Goal: Information Seeking & Learning: Learn about a topic

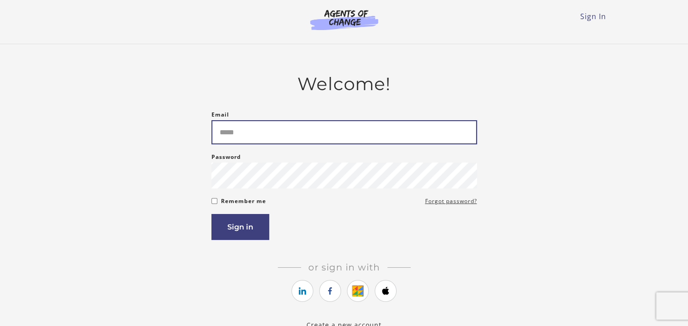
click at [371, 135] on input "Email" at bounding box center [344, 132] width 266 height 24
type input "**********"
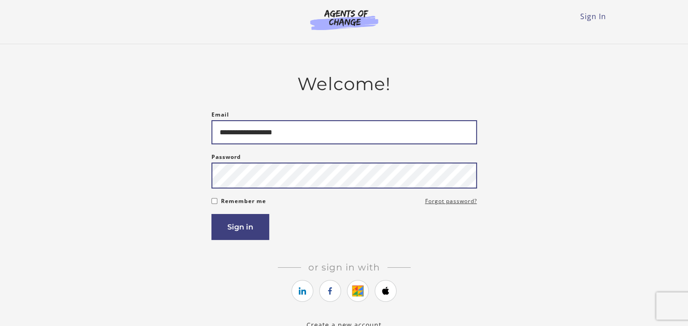
click at [211, 214] on button "Sign in" at bounding box center [240, 227] width 58 height 26
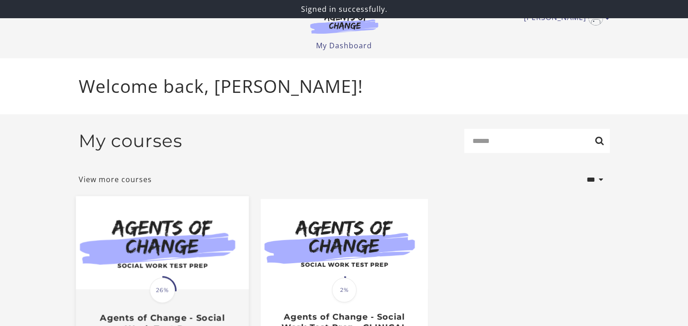
scroll to position [45, 0]
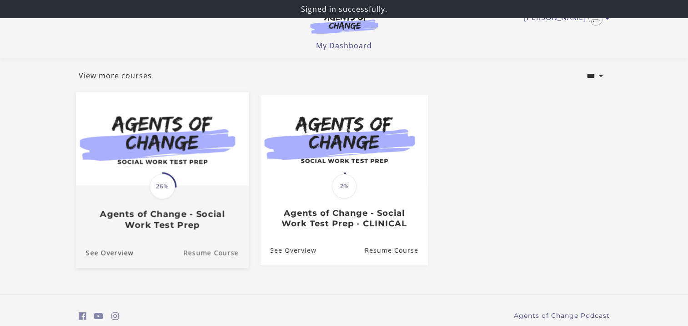
click at [206, 255] on link "Resume Course" at bounding box center [215, 252] width 65 height 30
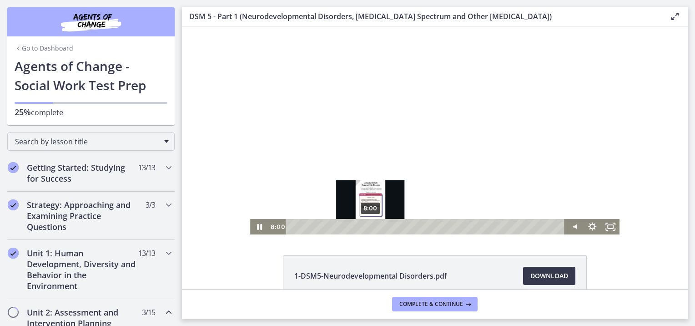
click at [367, 228] on div "8:00" at bounding box center [426, 226] width 268 height 15
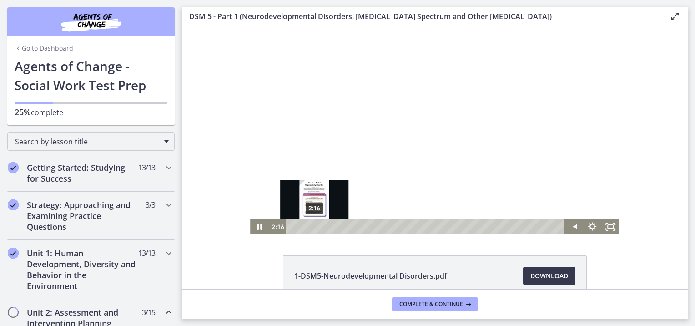
click at [311, 227] on div "2:16" at bounding box center [426, 226] width 268 height 15
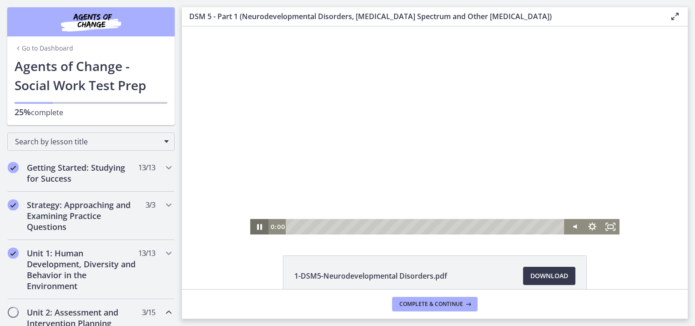
click at [264, 229] on div "0:00 0:00" at bounding box center [434, 226] width 369 height 15
click at [256, 227] on icon "Pause" at bounding box center [259, 226] width 6 height 7
click at [256, 229] on icon "Play Video" at bounding box center [260, 226] width 22 height 19
click at [570, 196] on div "Volume" at bounding box center [573, 196] width 11 height 11
click at [256, 222] on icon "Pause" at bounding box center [259, 226] width 18 height 15
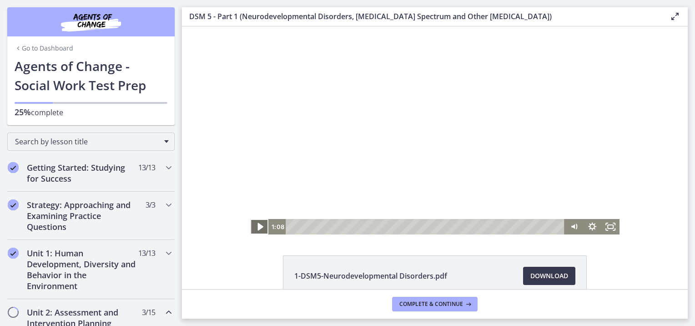
click at [257, 228] on icon "Play Video" at bounding box center [259, 227] width 5 height 8
click at [256, 229] on icon "Pause" at bounding box center [259, 226] width 22 height 19
click at [603, 227] on icon "Fullscreen" at bounding box center [610, 226] width 22 height 19
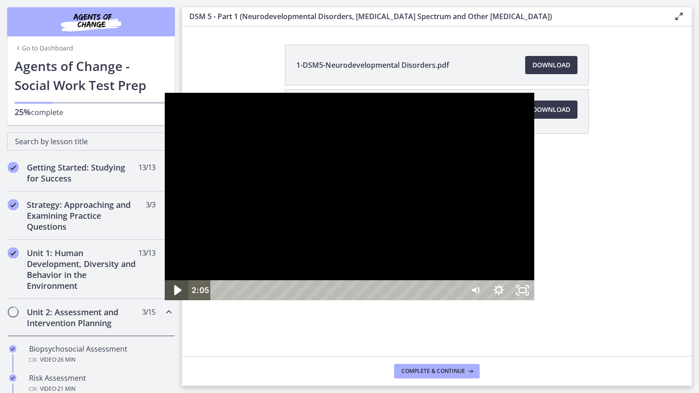
click at [174, 296] on icon "Play Video" at bounding box center [177, 291] width 7 height 10
click at [483, 265] on div "Volume" at bounding box center [475, 257] width 15 height 15
drag, startPoint x: 13, startPoint y: 382, endPoint x: 4, endPoint y: 386, distance: 9.8
click at [162, 302] on icon "Pause" at bounding box center [176, 290] width 28 height 24
click at [174, 296] on icon "Play Video" at bounding box center [177, 291] width 7 height 10
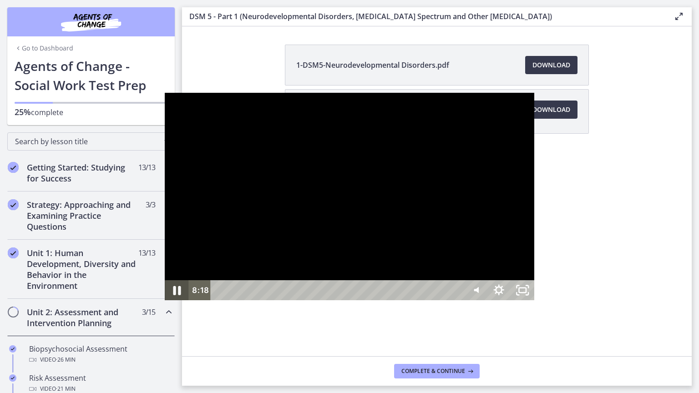
click at [162, 302] on icon "Pause" at bounding box center [176, 290] width 28 height 24
drag, startPoint x: 684, startPoint y: 382, endPoint x: 678, endPoint y: 378, distance: 7.3
click at [536, 302] on icon "Unfullscreen" at bounding box center [522, 290] width 28 height 24
